Goal: Information Seeking & Learning: Learn about a topic

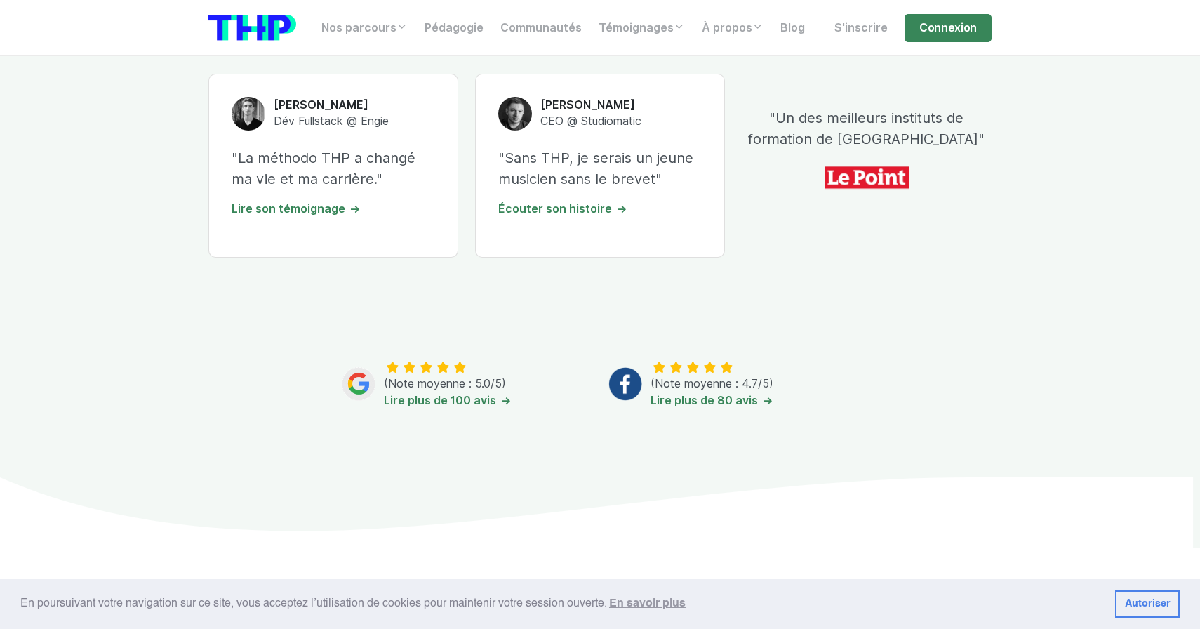
scroll to position [545, 0]
click at [399, 168] on p ""La méthodo THP a changé ma vie et ma carrière."" at bounding box center [334, 166] width 204 height 42
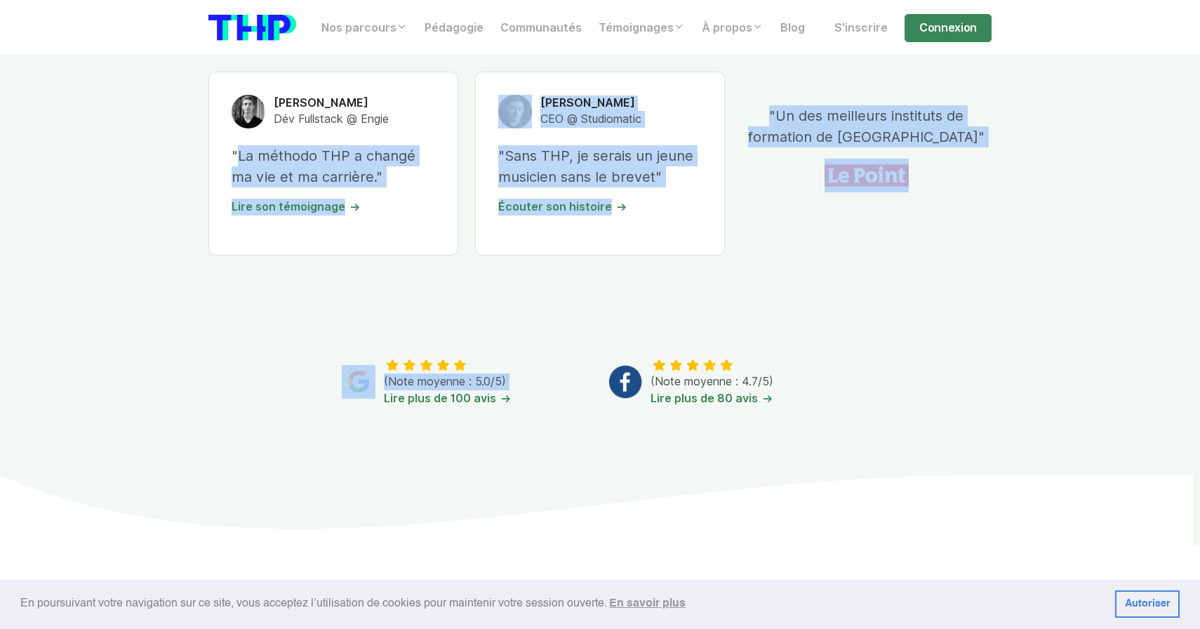
drag, startPoint x: 399, startPoint y: 168, endPoint x: 419, endPoint y: 319, distance: 151.6
click at [419, 319] on div "Titouan Dessus Dév Fullstack @ Engie "La méthodo THP a changé ma vie et ma carr…" at bounding box center [600, 239] width 800 height 470
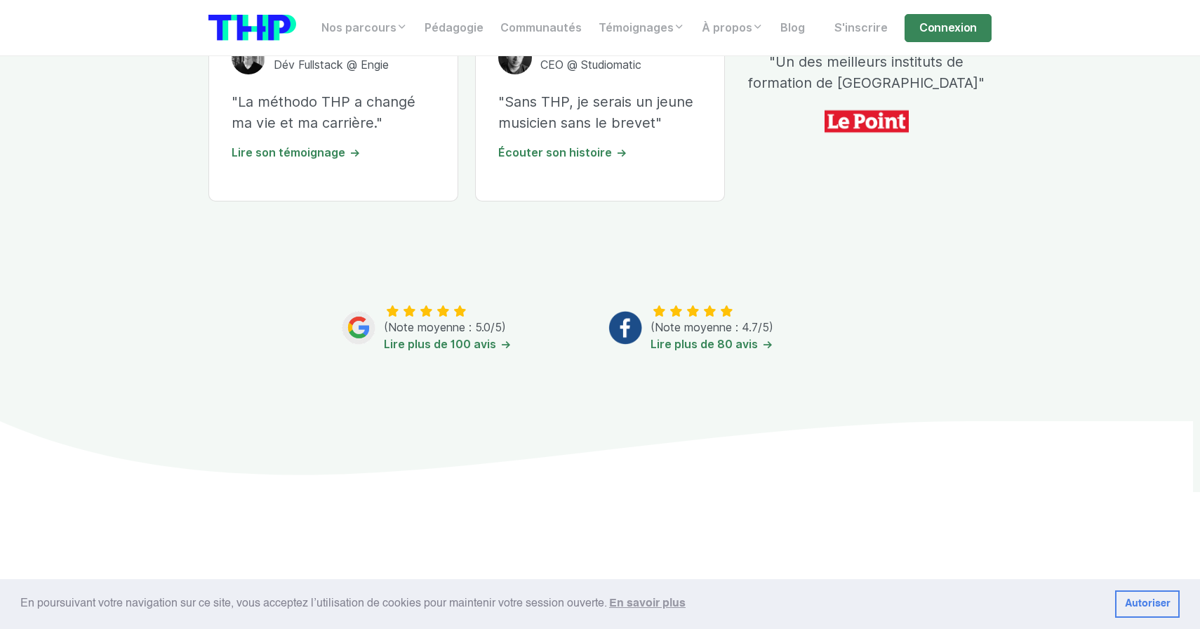
scroll to position [599, 0]
click at [482, 345] on link "Lire plus de 100 avis" at bounding box center [448, 343] width 128 height 13
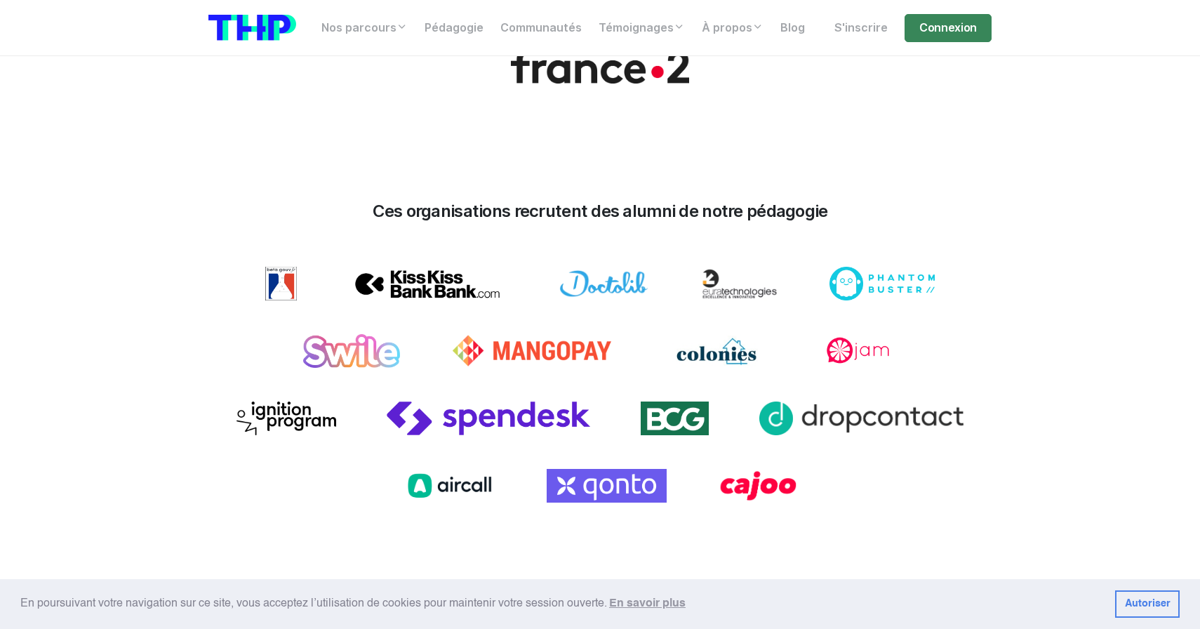
scroll to position [1560, 0]
click at [756, 211] on div "Ces organisations recrutent des alumni de notre pédagogie" at bounding box center [600, 217] width 800 height 32
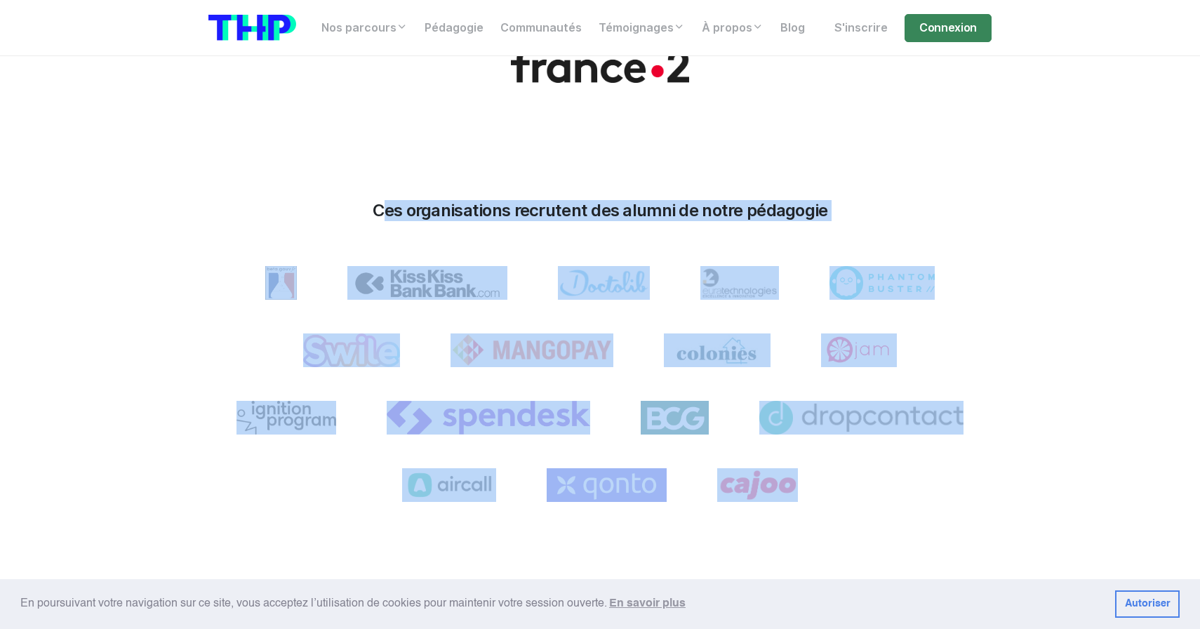
drag, startPoint x: 756, startPoint y: 211, endPoint x: 853, endPoint y: 519, distance: 322.3
click at [853, 519] on div "Ces organisations recrutent des alumni de notre pédagogie" at bounding box center [600, 373] width 800 height 481
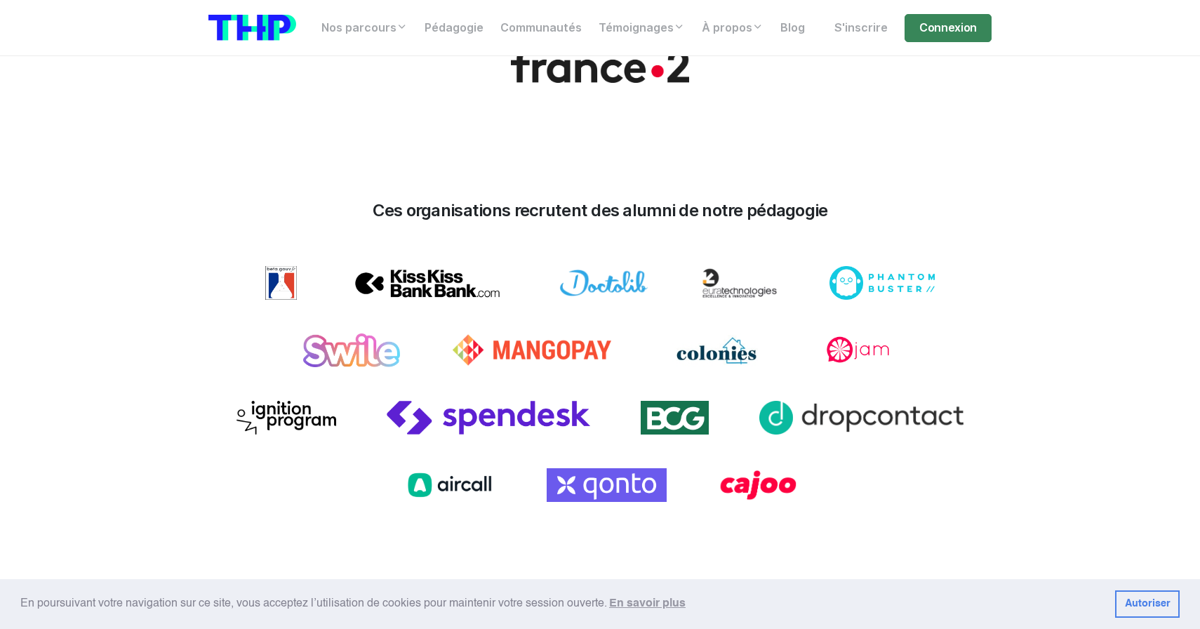
click at [853, 524] on div at bounding box center [600, 406] width 800 height 281
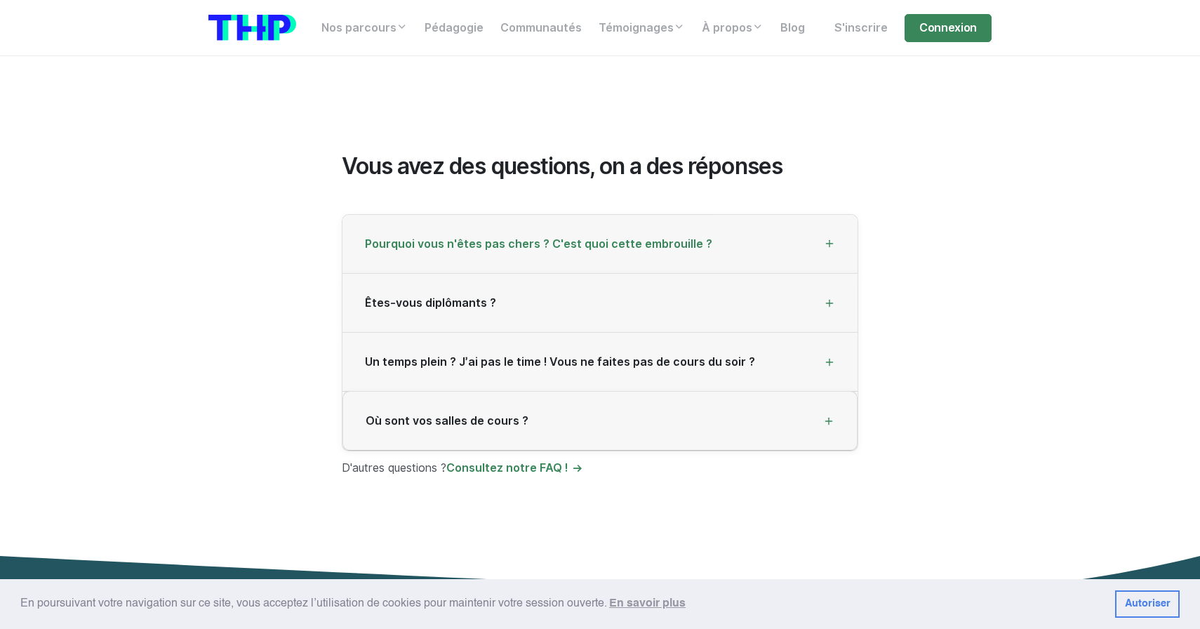
scroll to position [3754, 0]
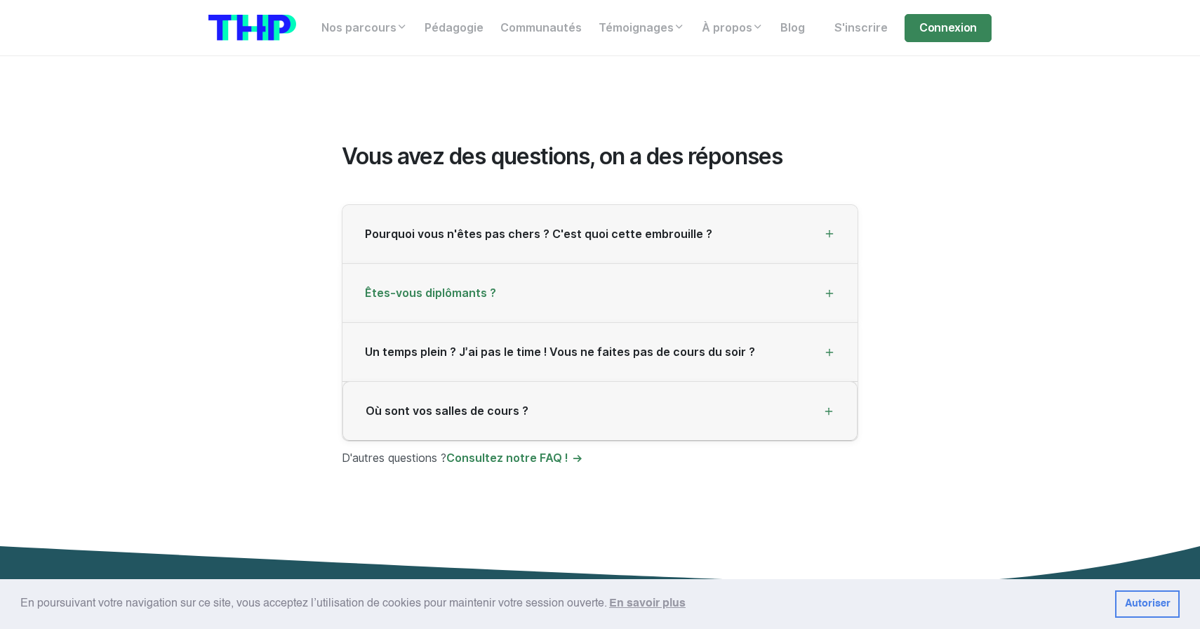
click at [612, 279] on div "Êtes-vous diplômants ?" at bounding box center [600, 293] width 515 height 59
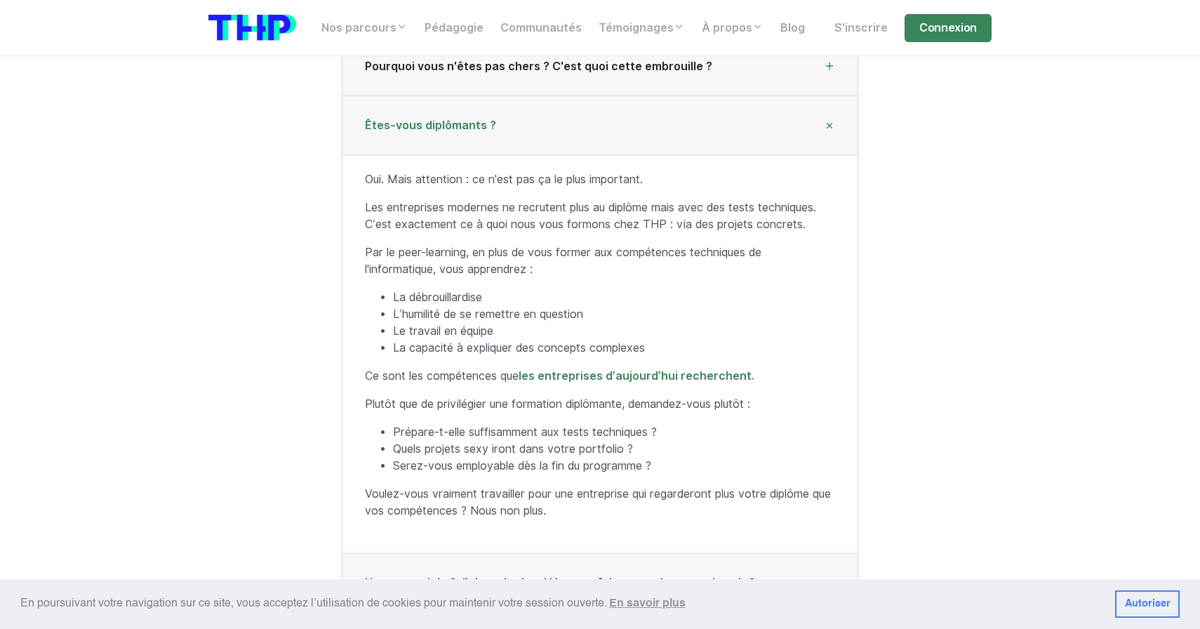
scroll to position [3943, 0]
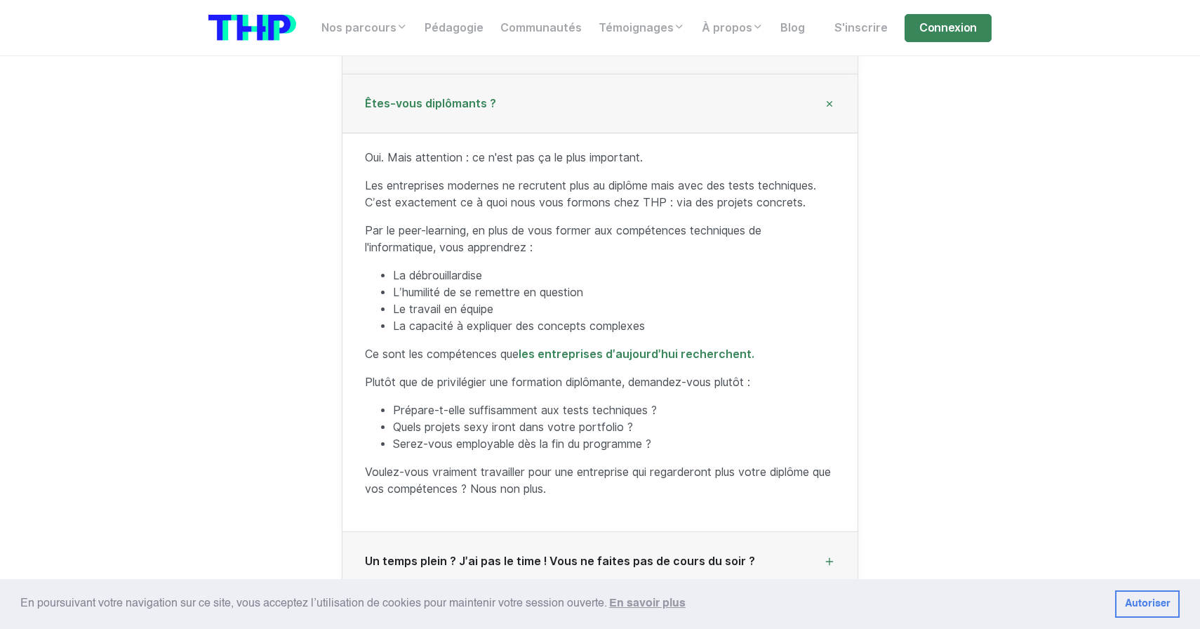
click at [604, 93] on div "Êtes-vous diplômants ?" at bounding box center [600, 103] width 515 height 59
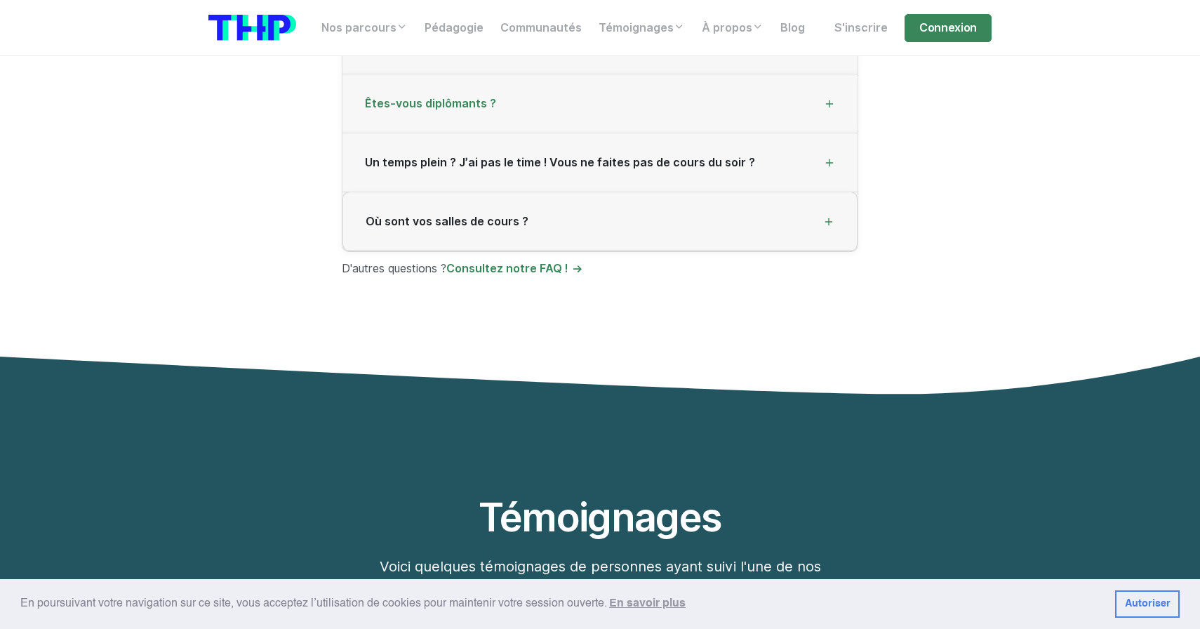
click at [604, 93] on div "Êtes-vous diplômants ?" at bounding box center [600, 103] width 515 height 59
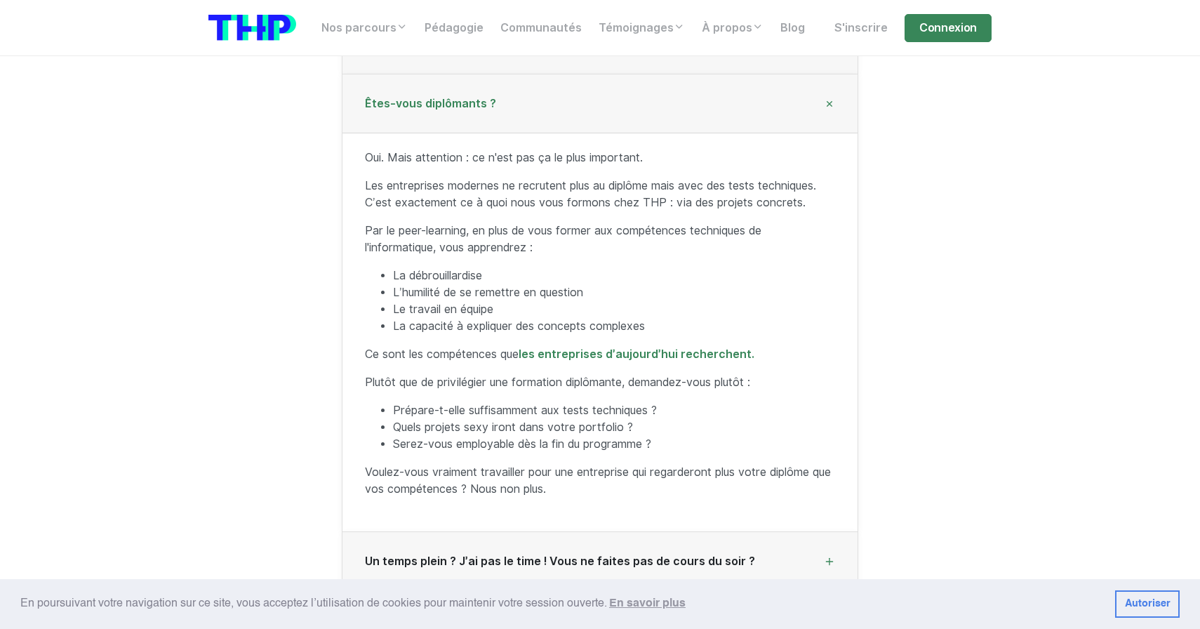
click at [604, 93] on div "Êtes-vous diplômants ?" at bounding box center [600, 103] width 515 height 59
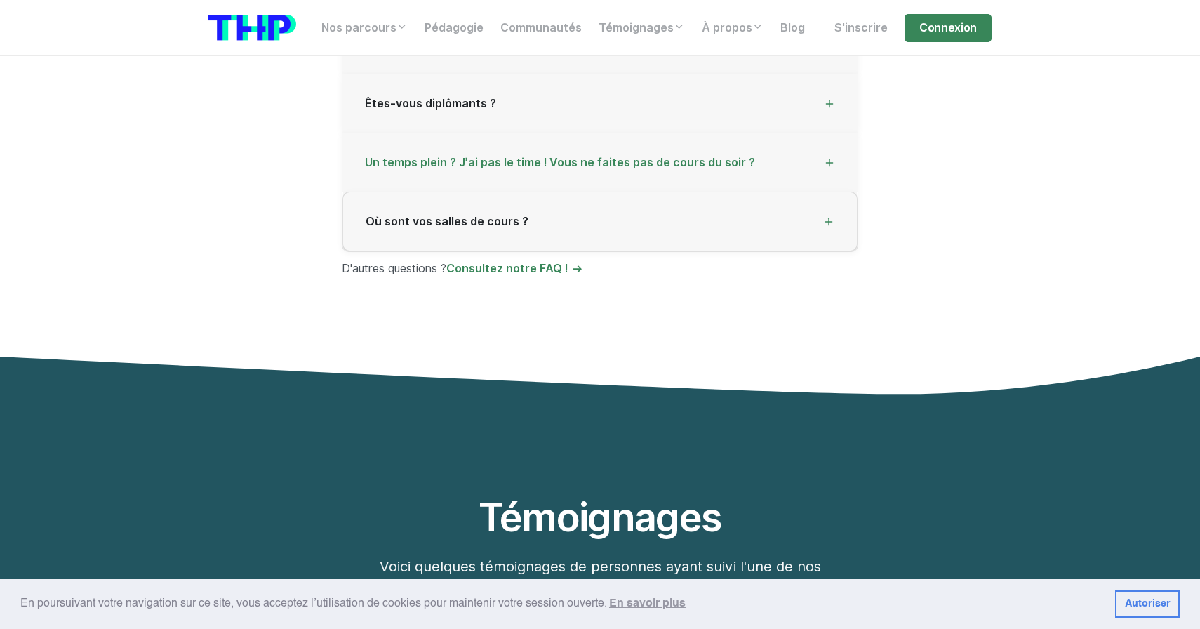
click at [604, 156] on span "Un temps plein ? J’ai pas le time ! Vous ne faites pas de cours du soir ?" at bounding box center [560, 162] width 390 height 13
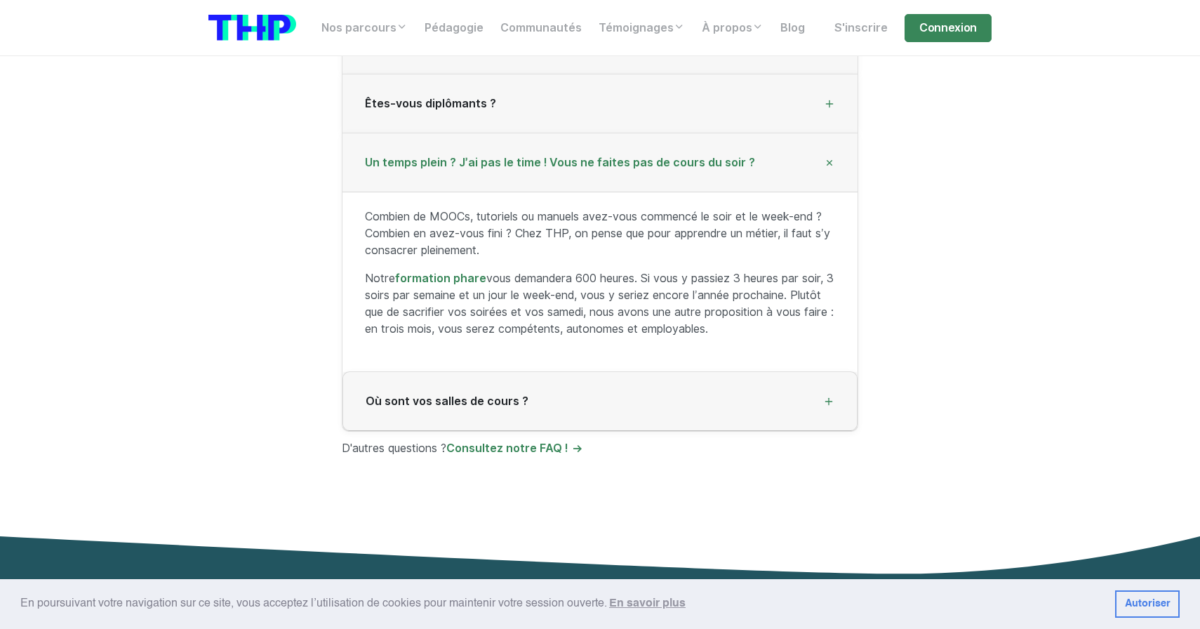
click at [604, 156] on span "Un temps plein ? J’ai pas le time ! Vous ne faites pas de cours du soir ?" at bounding box center [560, 162] width 390 height 13
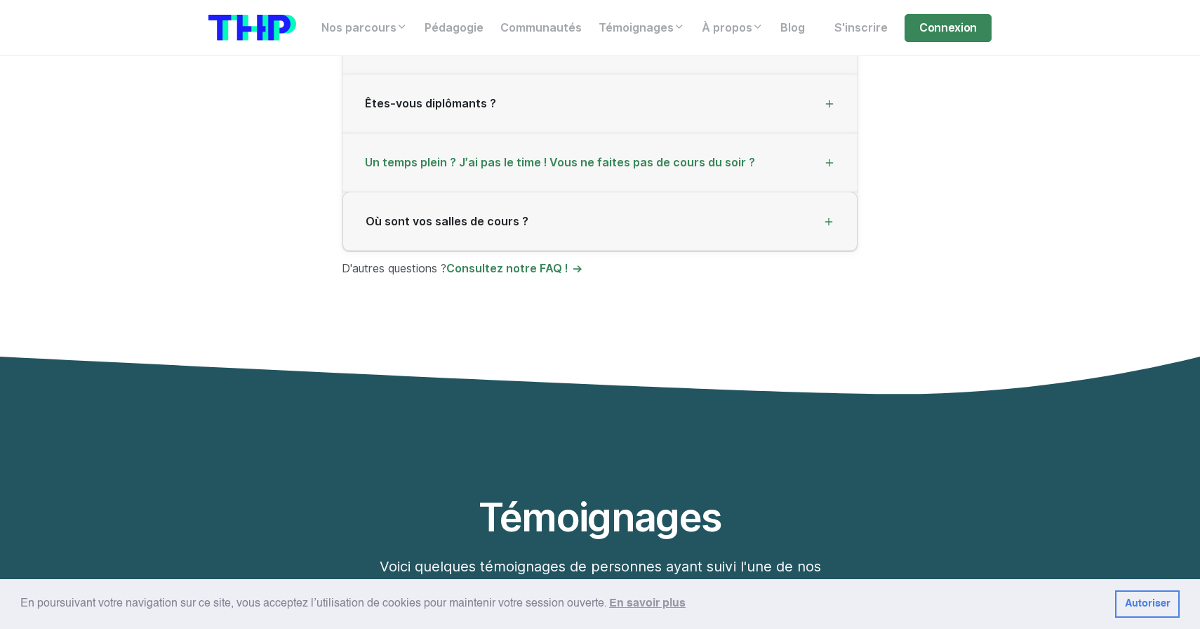
click at [604, 156] on span "Un temps plein ? J’ai pas le time ! Vous ne faites pas de cours du soir ?" at bounding box center [560, 162] width 390 height 13
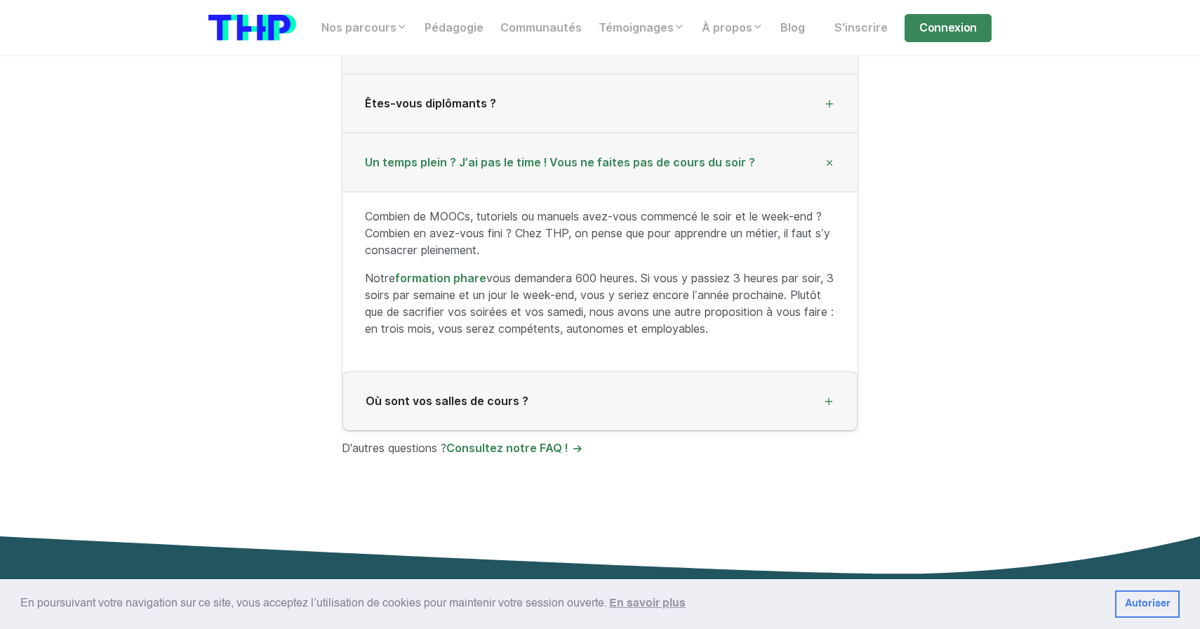
click at [593, 208] on p "Combien de MOOCs, tutoriels ou manuels avez-vous commencé le soir et le week-en…" at bounding box center [600, 233] width 470 height 51
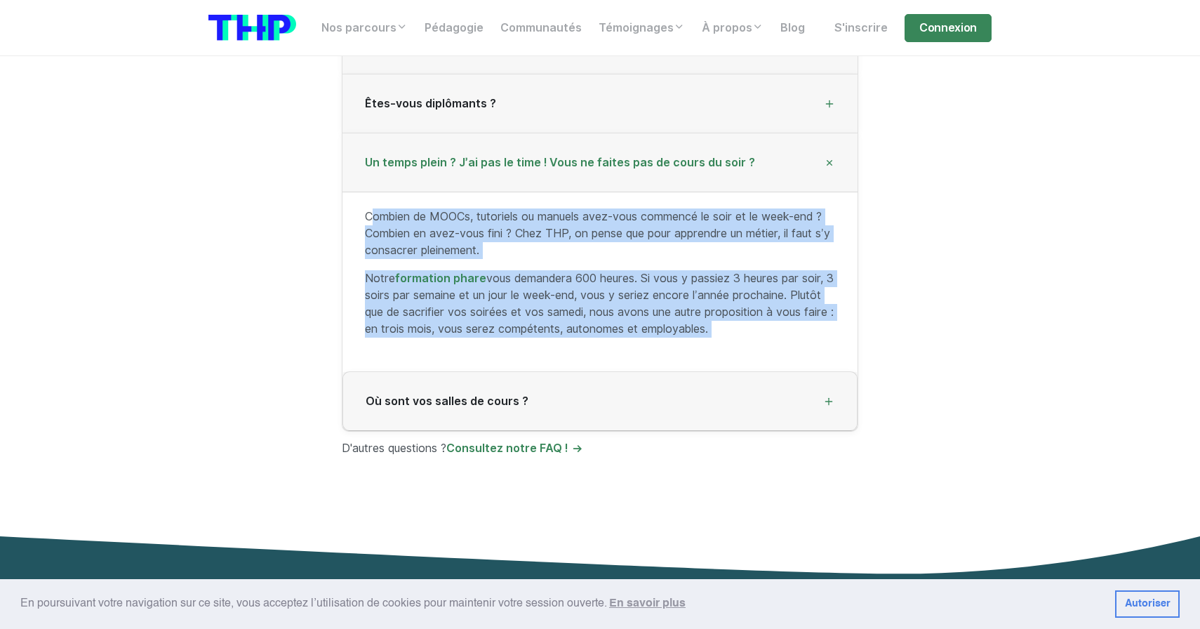
drag, startPoint x: 593, startPoint y: 201, endPoint x: 556, endPoint y: 295, distance: 101.8
click at [556, 295] on div "Combien de MOOCs, tutoriels ou manuels avez-vous commencé le soir et le week-en…" at bounding box center [600, 282] width 515 height 180
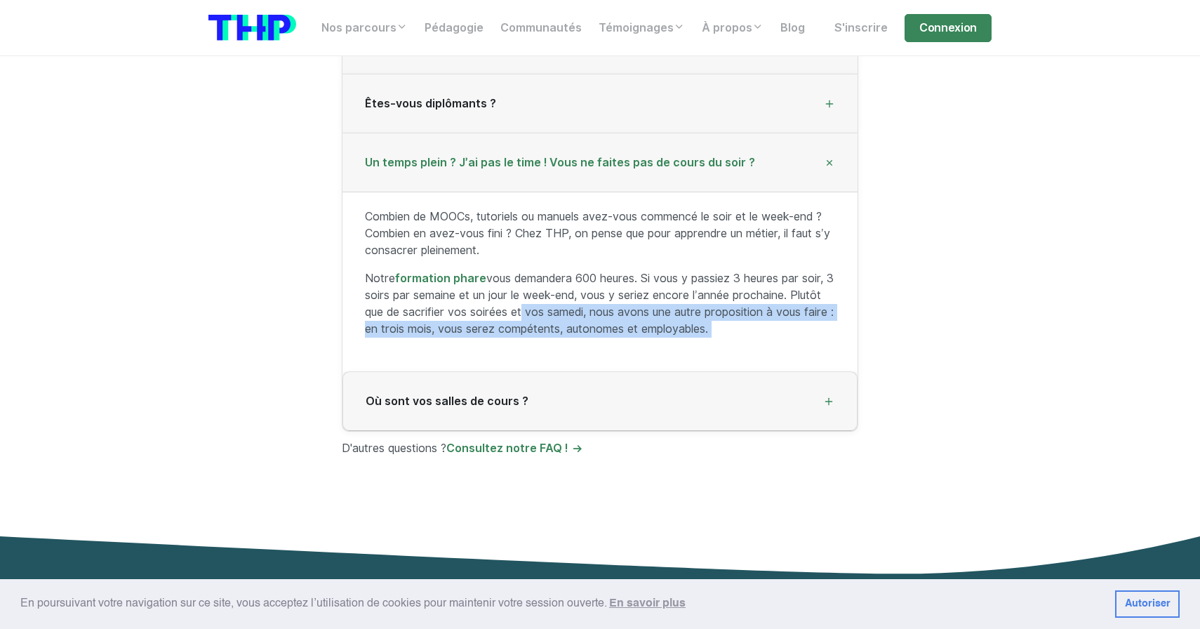
drag, startPoint x: 556, startPoint y: 295, endPoint x: 556, endPoint y: 310, distance: 14.7
click at [556, 310] on p "Notre formation phare vous demandera 600 heures. Si vous y passiez 3 heures par…" at bounding box center [600, 303] width 470 height 67
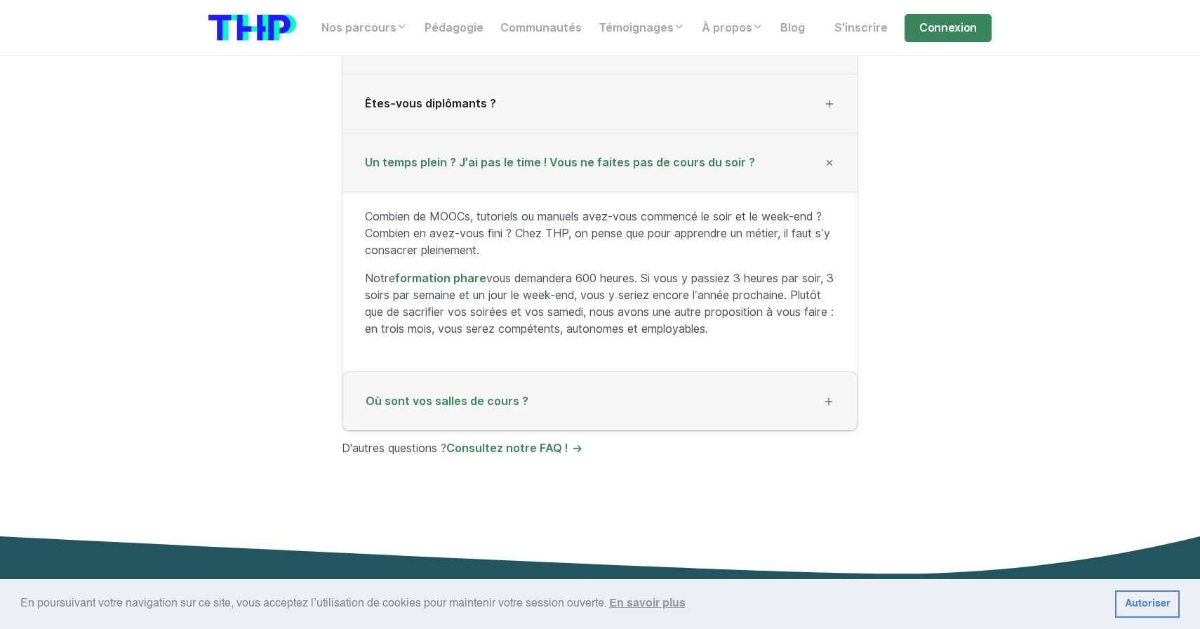
click at [569, 383] on div "Où sont vos salles de cours ?" at bounding box center [600, 401] width 514 height 59
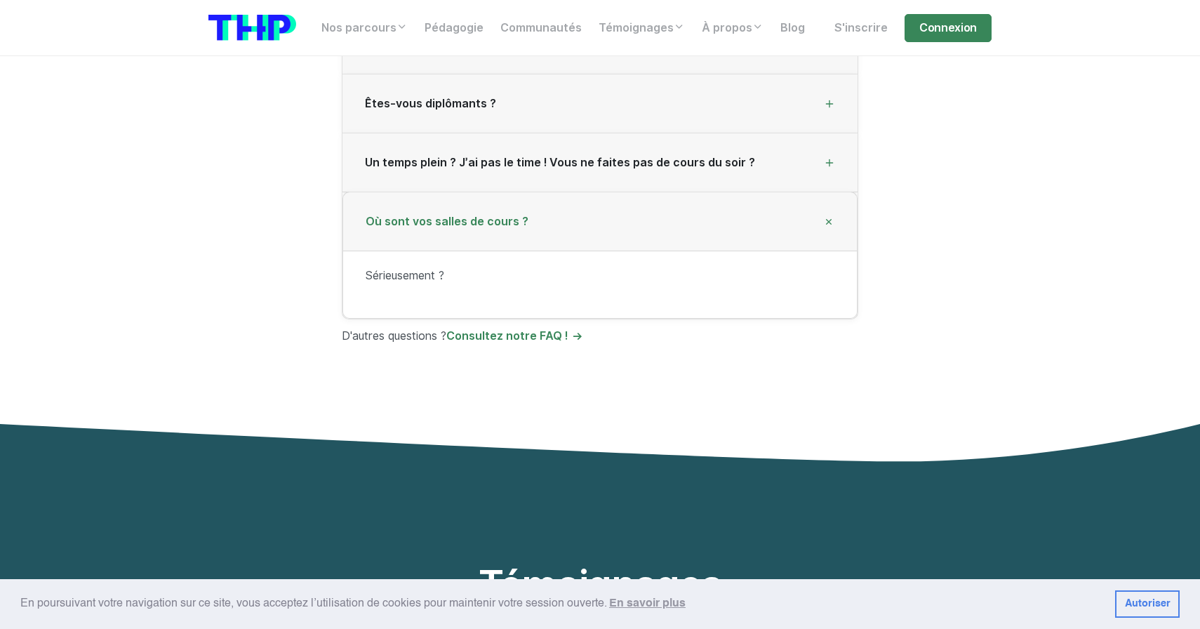
click at [566, 214] on div "Où sont vos salles de cours ?" at bounding box center [600, 221] width 514 height 59
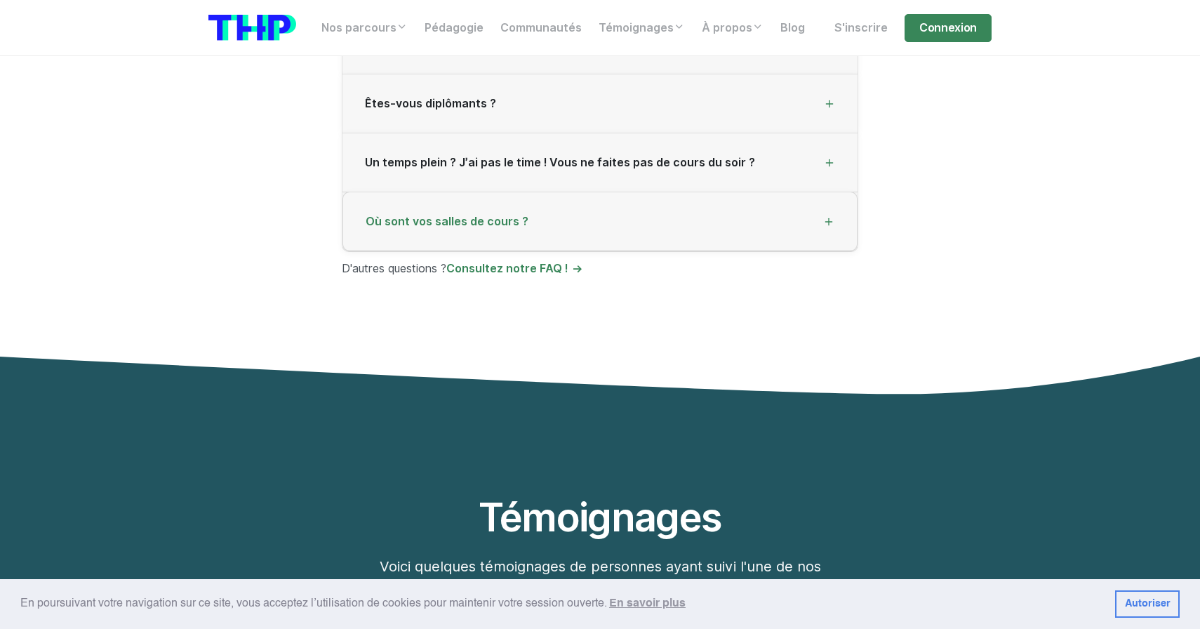
click at [554, 213] on div "Où sont vos salles de cours ?" at bounding box center [600, 221] width 514 height 59
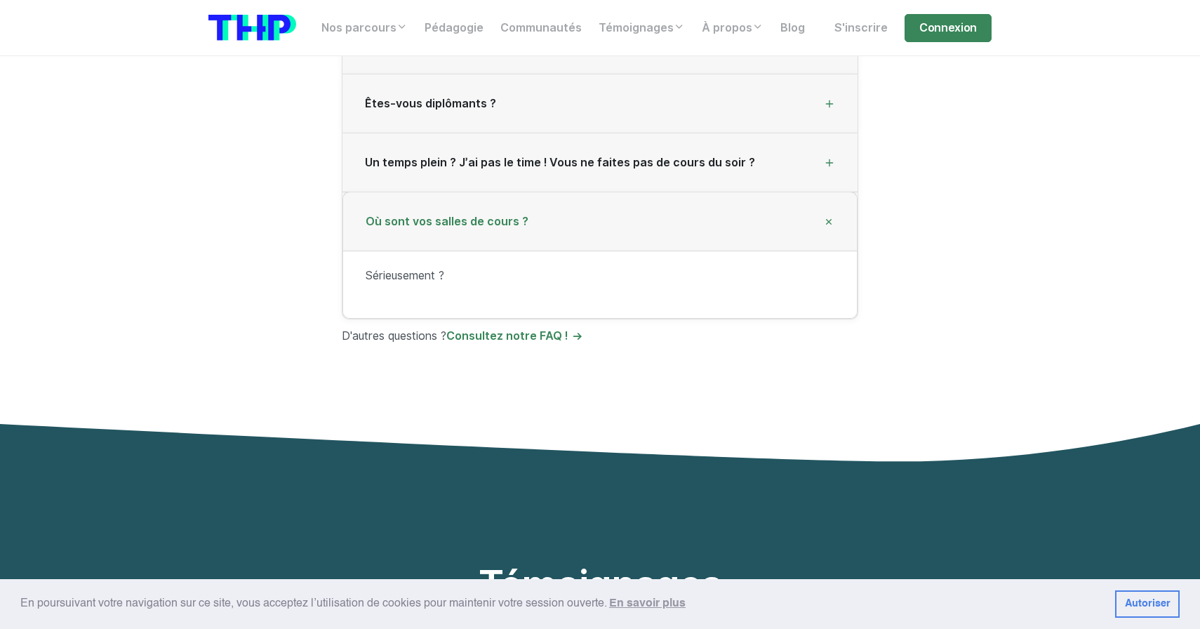
click at [554, 213] on div "Où sont vos salles de cours ?" at bounding box center [600, 221] width 514 height 59
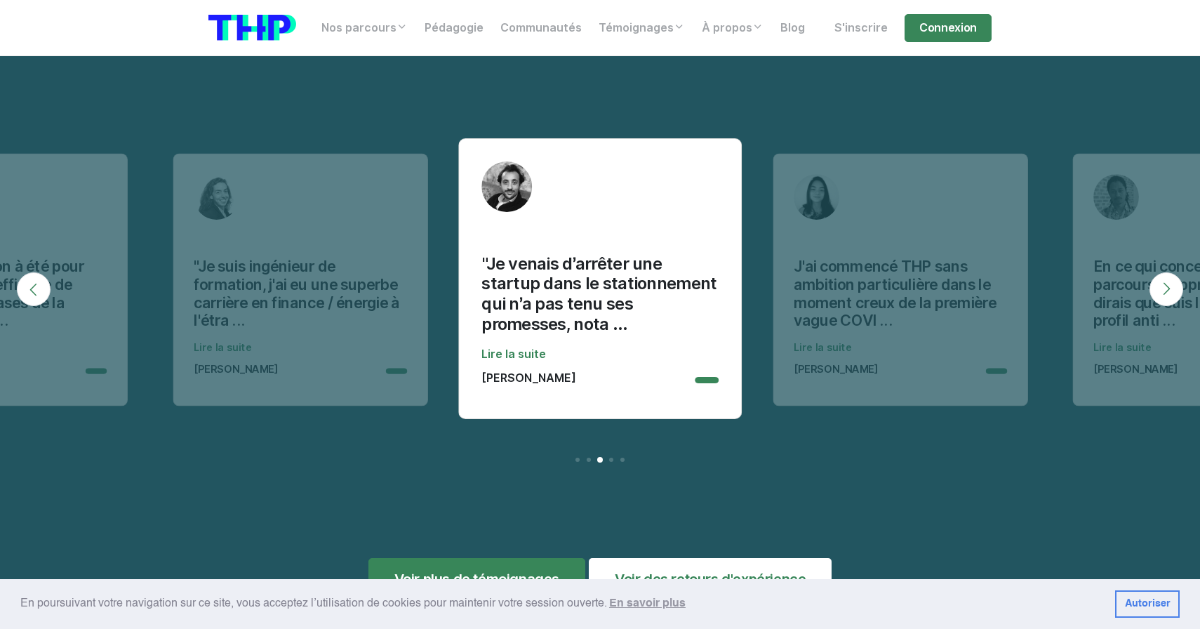
scroll to position [4501, 0]
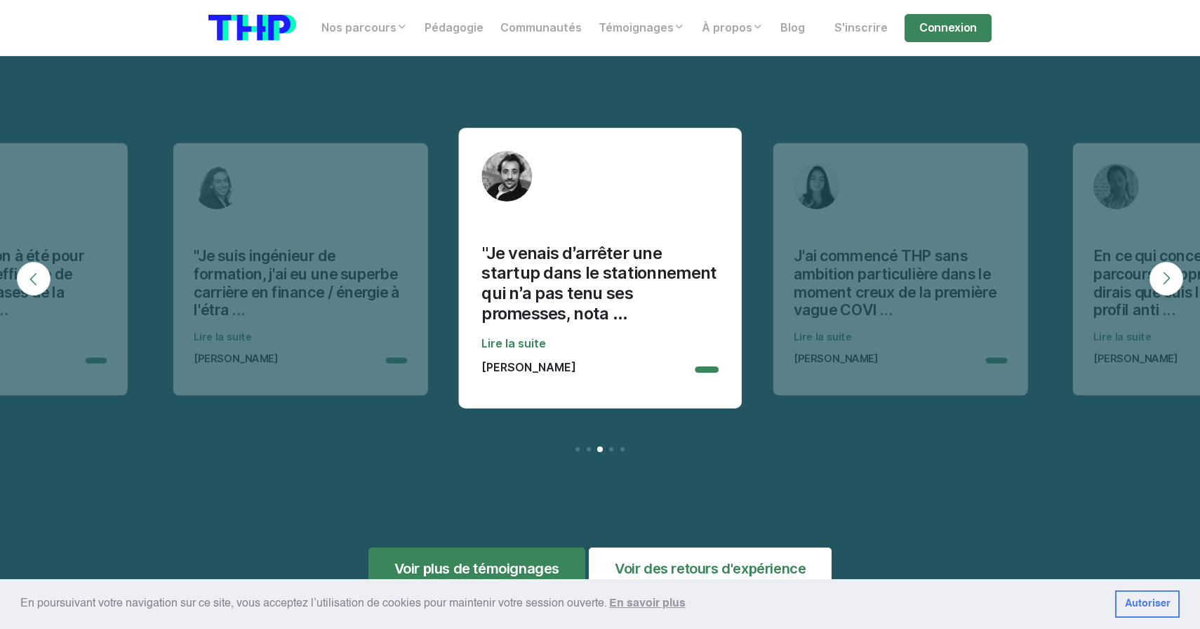
click at [1167, 279] on button "Next" at bounding box center [1167, 279] width 34 height 34
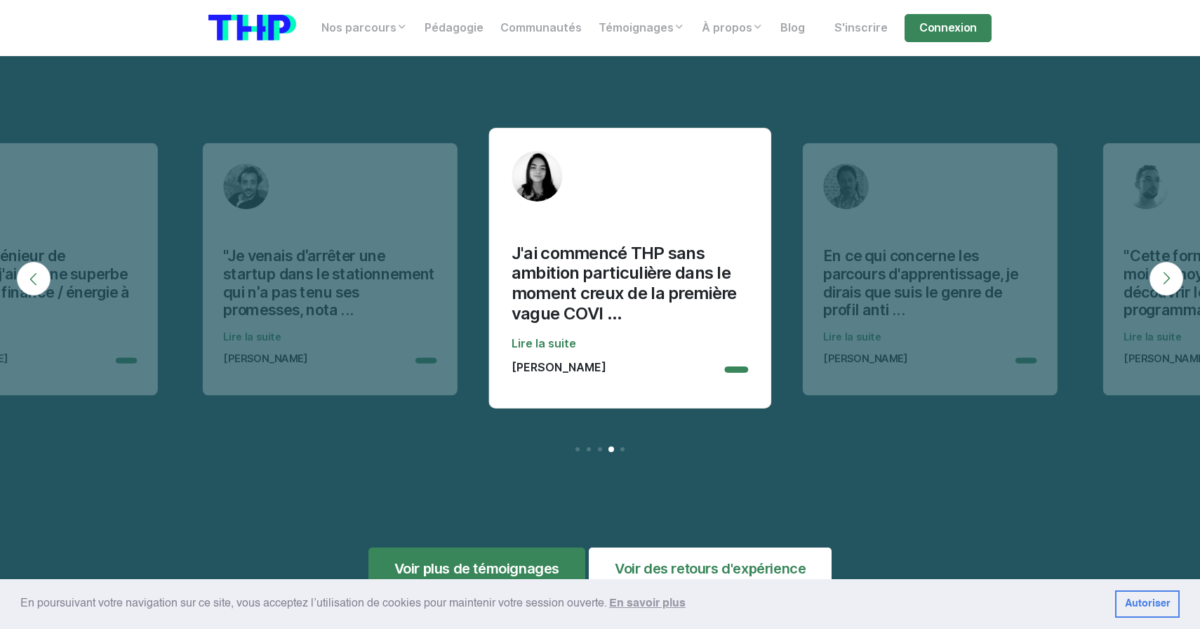
click at [1167, 279] on button "Next" at bounding box center [1167, 279] width 34 height 34
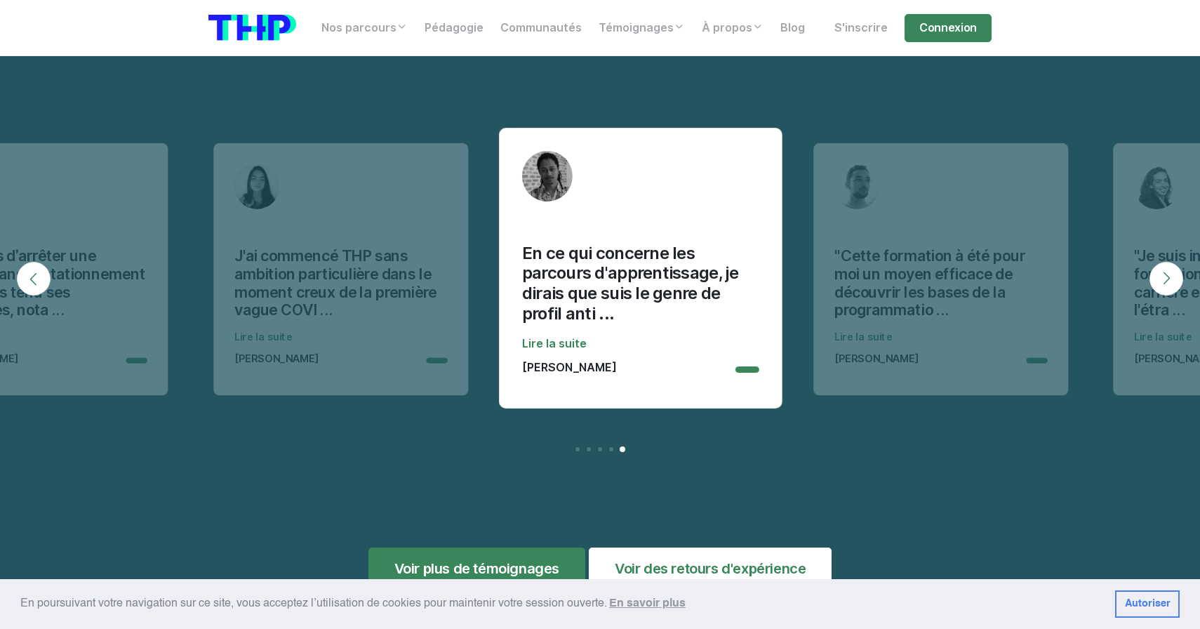
click at [1167, 279] on button "Next" at bounding box center [1167, 279] width 34 height 34
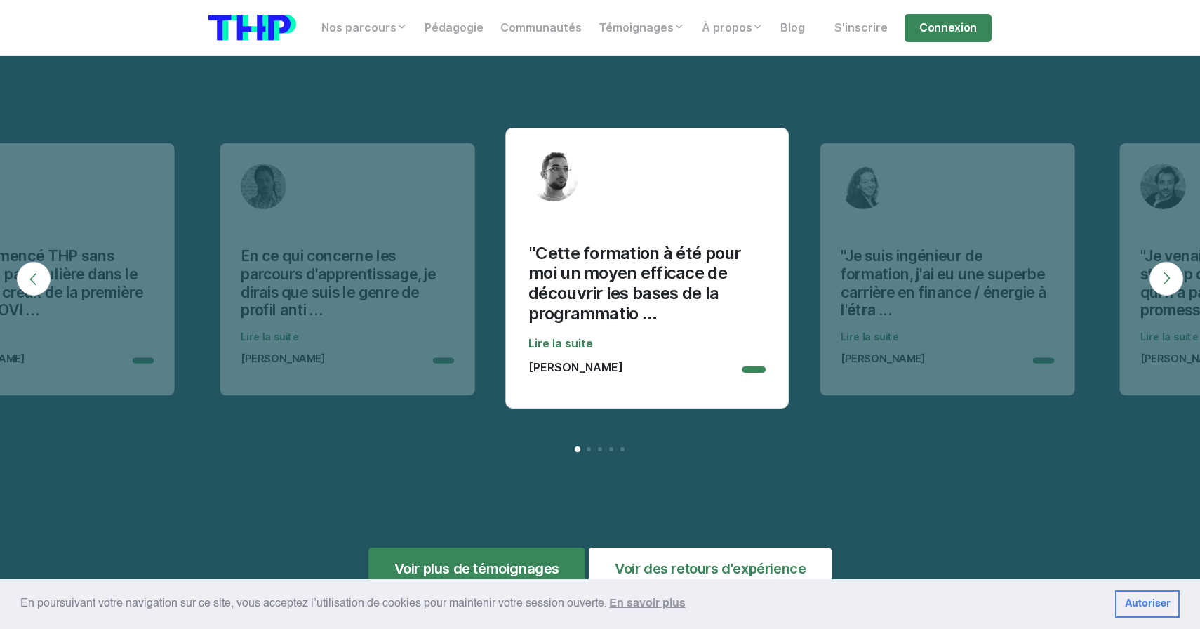
click at [1167, 279] on button "Next" at bounding box center [1167, 279] width 34 height 34
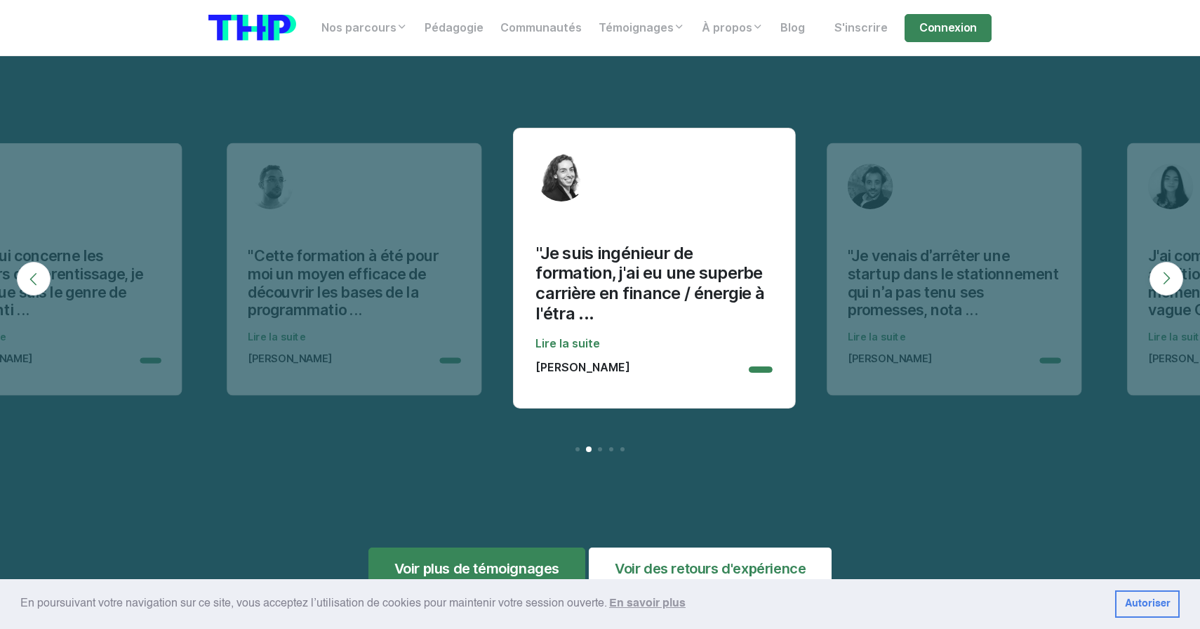
click at [1167, 279] on button "Next" at bounding box center [1167, 279] width 34 height 34
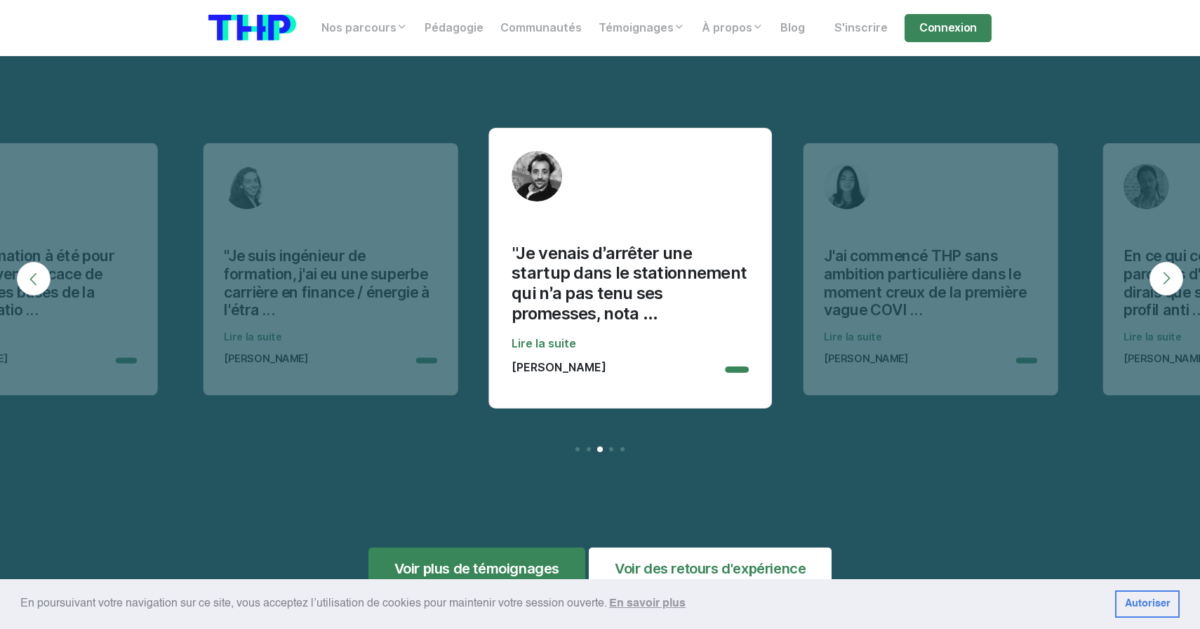
click at [1167, 279] on button "Next" at bounding box center [1167, 279] width 34 height 34
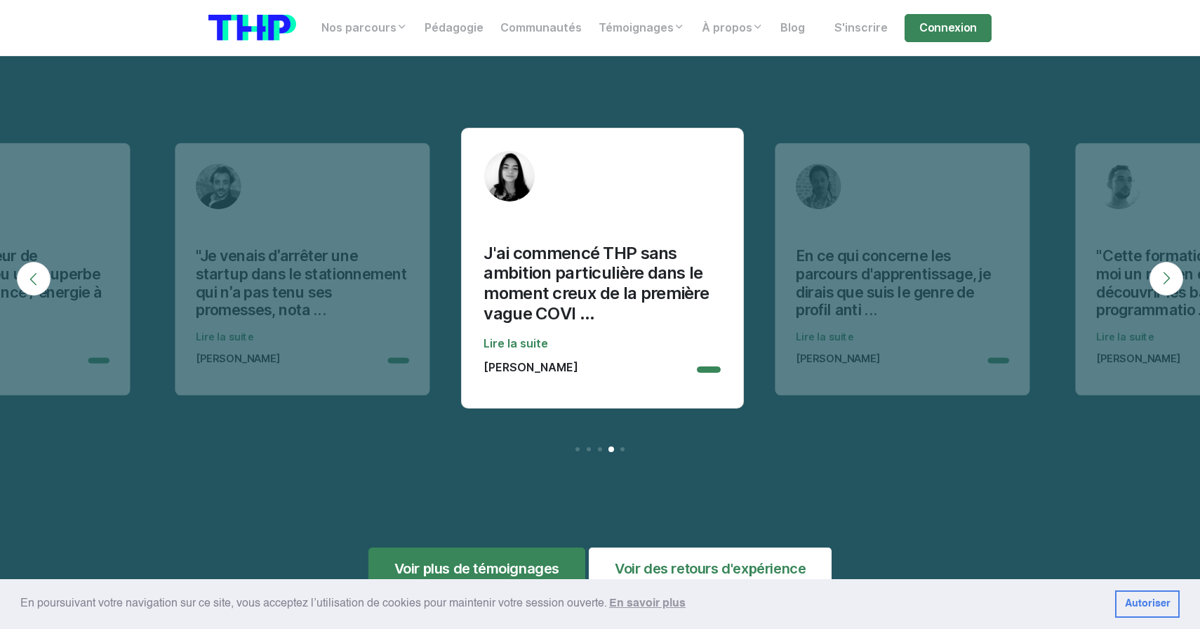
click at [1167, 279] on button "Next" at bounding box center [1167, 279] width 34 height 34
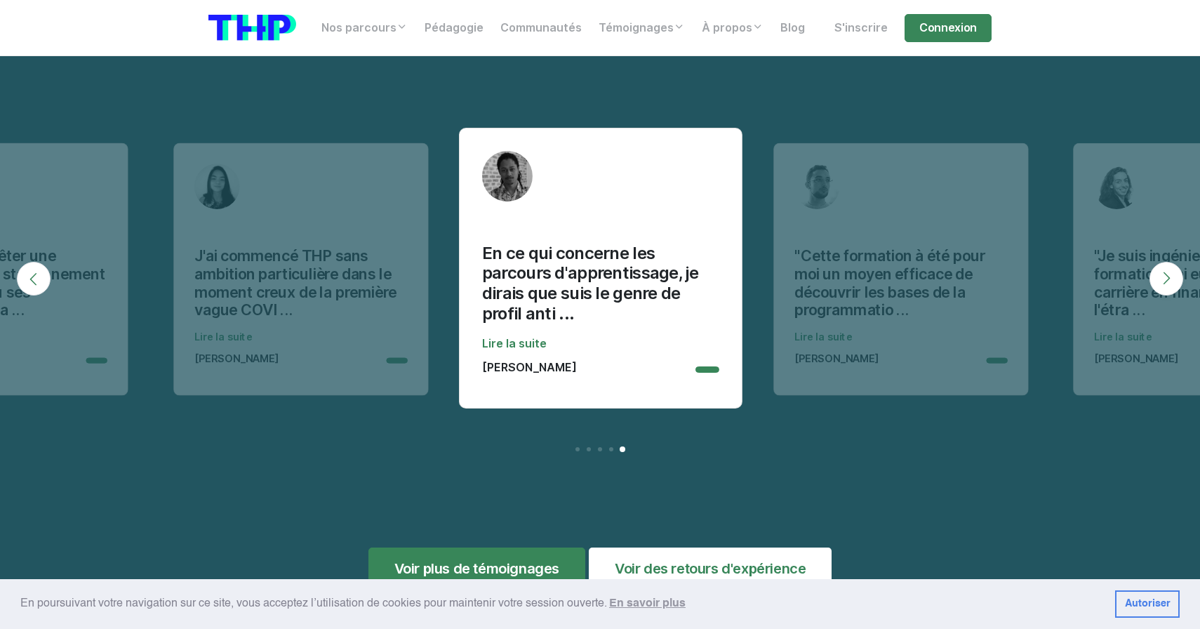
click at [1167, 279] on button "Next" at bounding box center [1167, 279] width 34 height 34
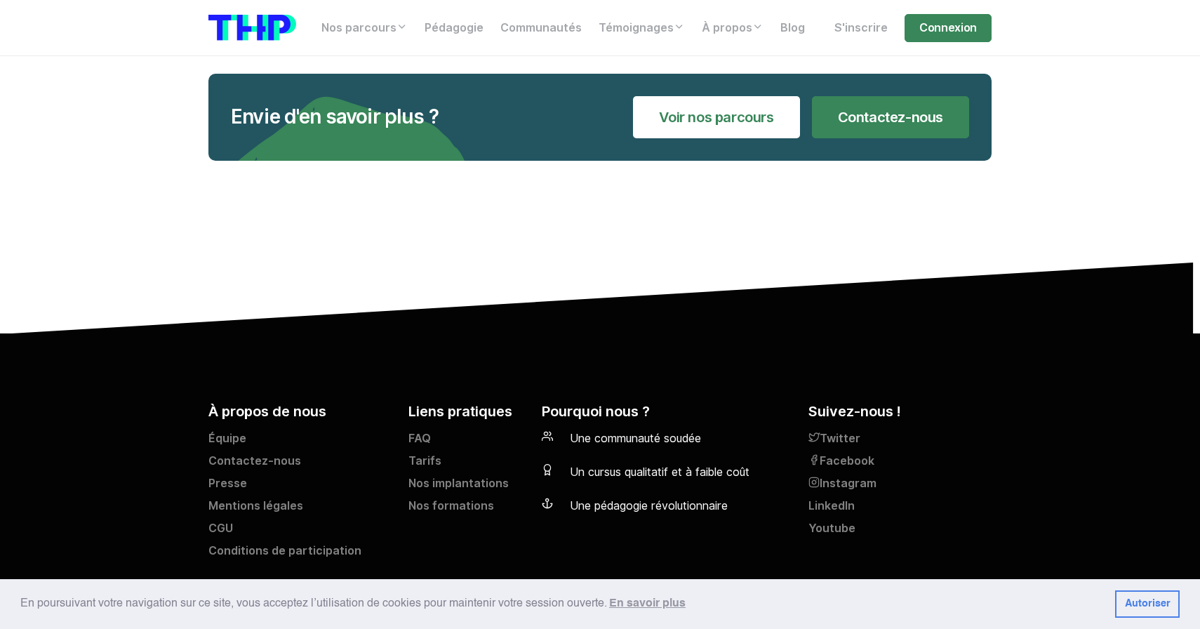
scroll to position [5853, 0]
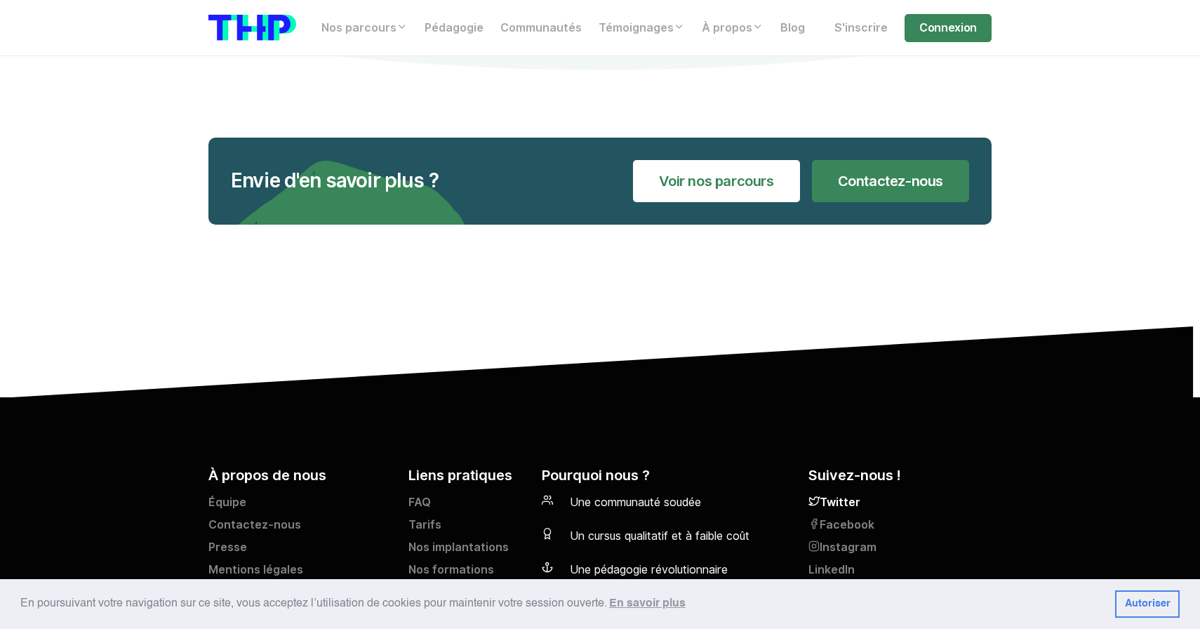
click at [835, 498] on link "Twitter" at bounding box center [900, 505] width 183 height 22
